Goal: Task Accomplishment & Management: Complete application form

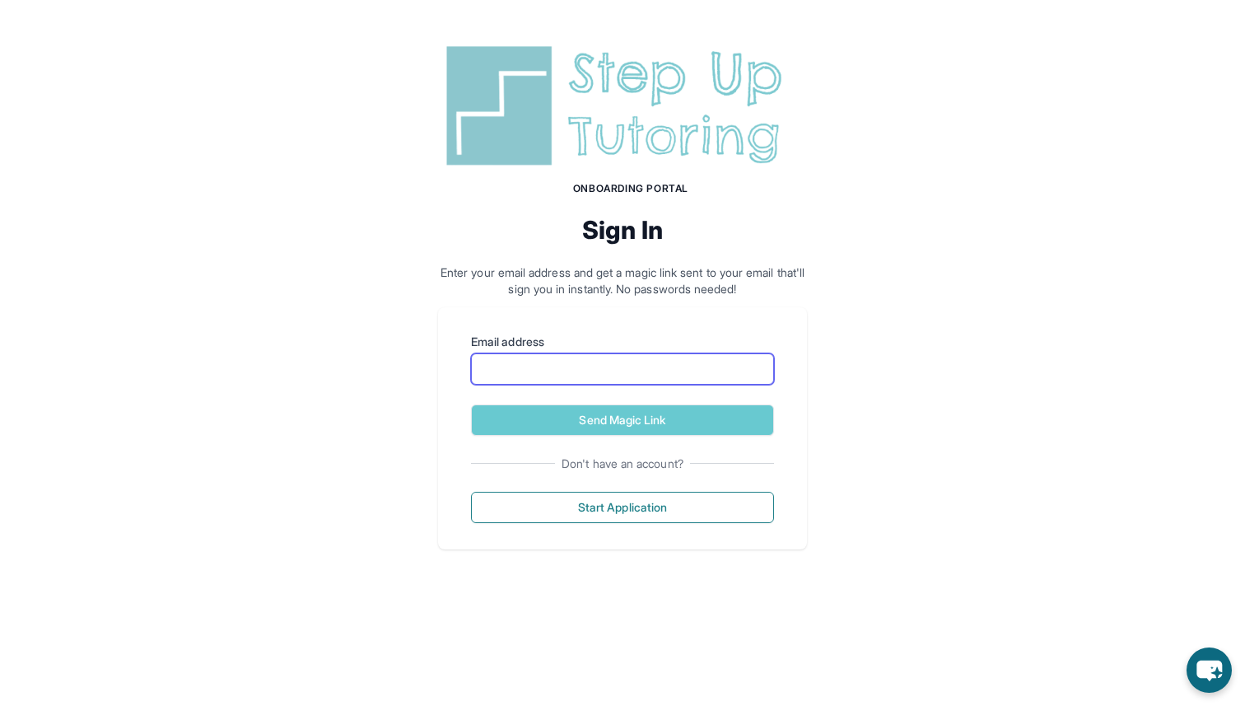
click at [569, 374] on input "Email address" at bounding box center [622, 368] width 303 height 31
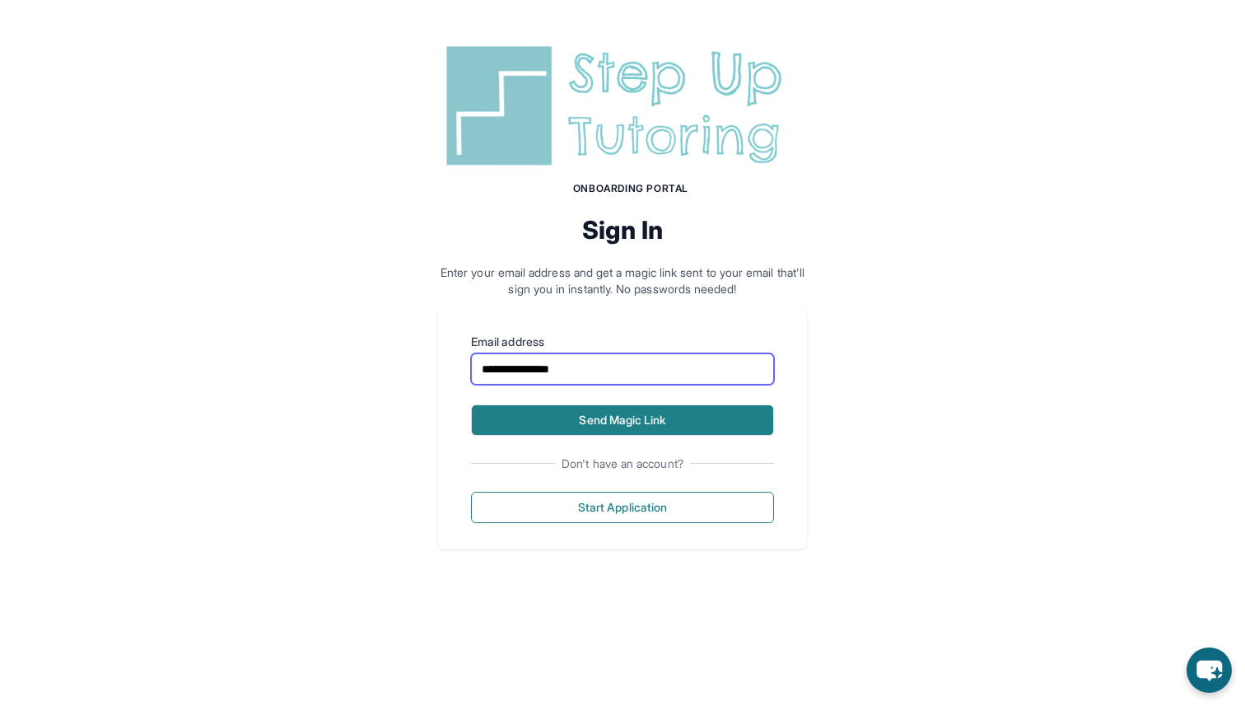
type input "**********"
click at [710, 419] on button "Send Magic Link" at bounding box center [622, 419] width 303 height 31
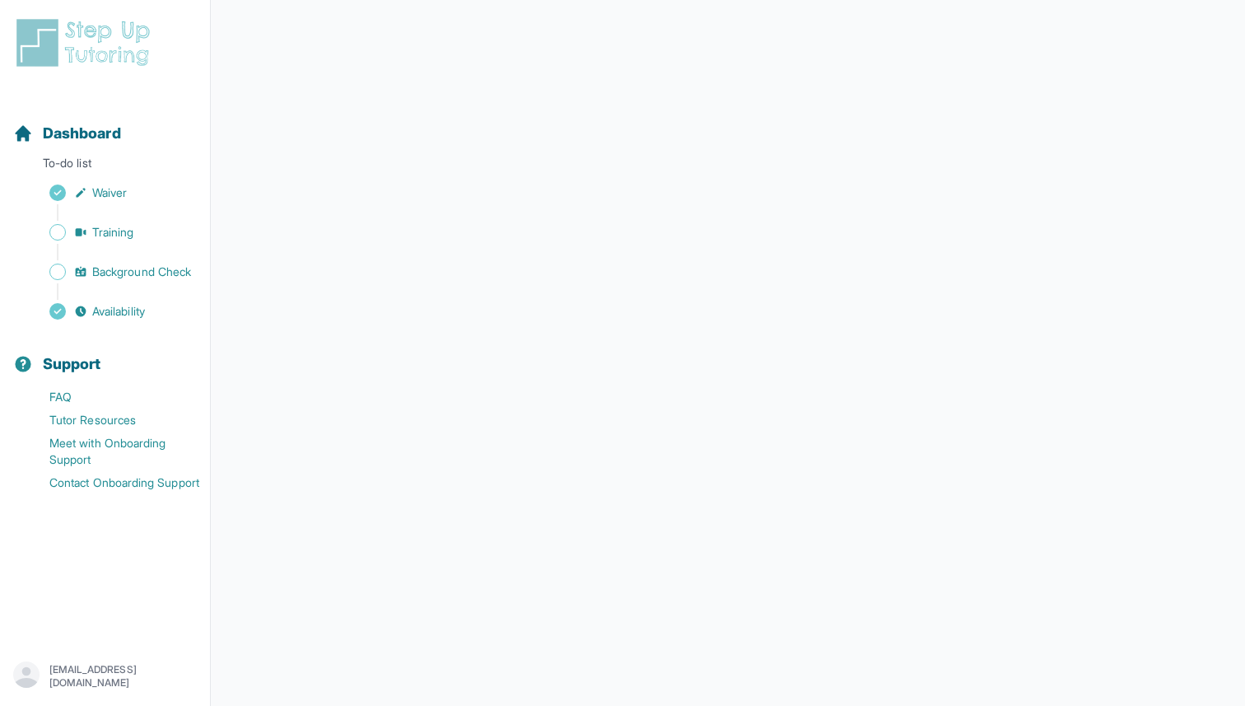
scroll to position [170, 0]
